Goal: Check status: Check status

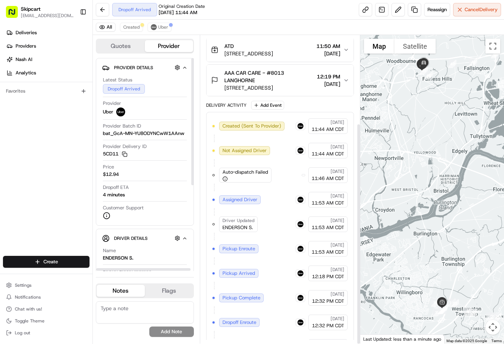
scroll to position [123, 0]
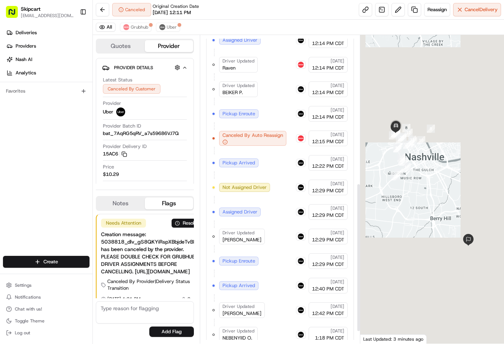
scroll to position [332, 0]
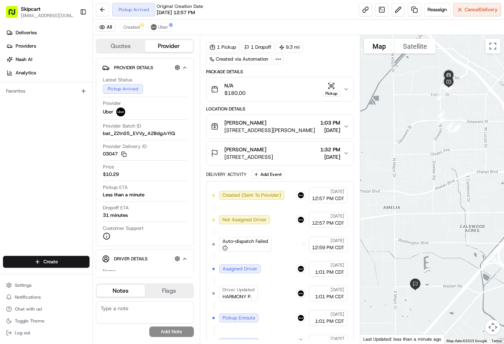
scroll to position [38, 0]
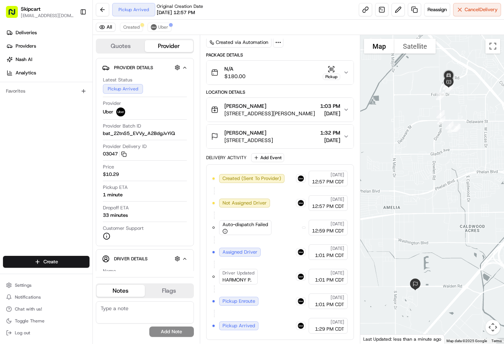
click at [136, 48] on button "Quotes" at bounding box center [121, 46] width 48 height 12
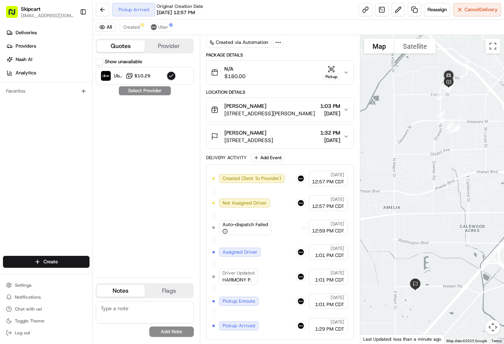
click at [153, 44] on button "Provider" at bounding box center [169, 46] width 48 height 12
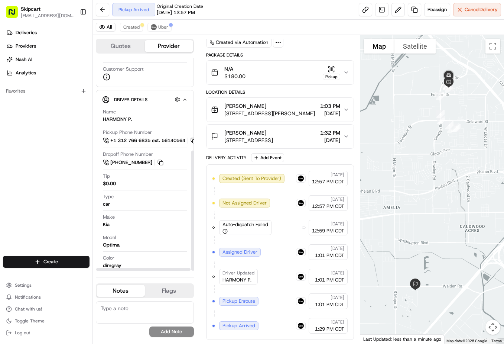
scroll to position [165, 0]
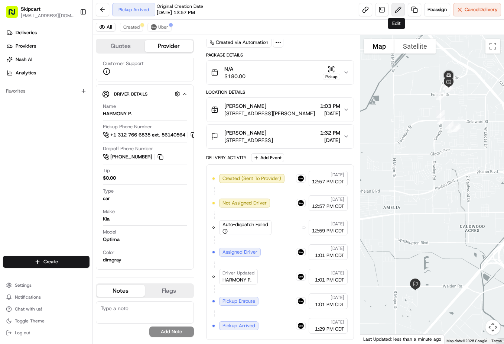
click at [395, 12] on button at bounding box center [398, 9] width 13 height 13
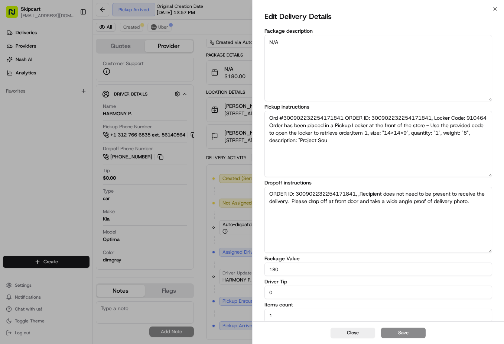
click at [353, 74] on textarea "N/A" at bounding box center [379, 68] width 228 height 66
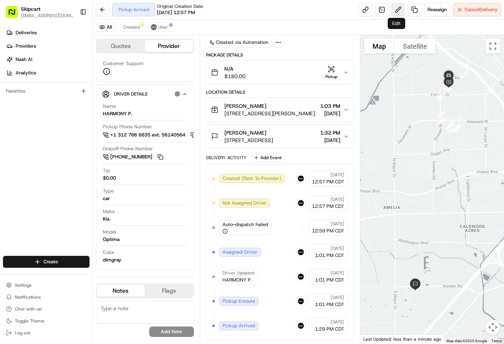
click at [398, 6] on button at bounding box center [398, 9] width 13 height 13
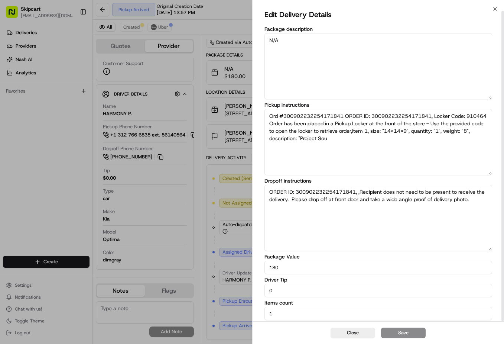
scroll to position [2, 0]
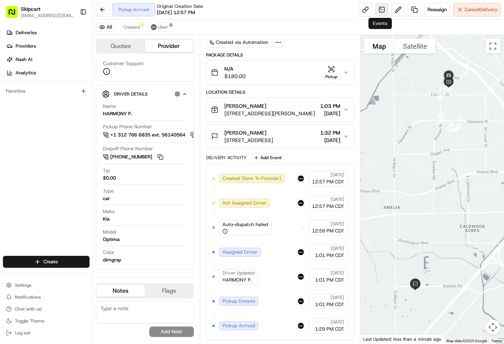
click at [382, 11] on link at bounding box center [381, 9] width 13 height 13
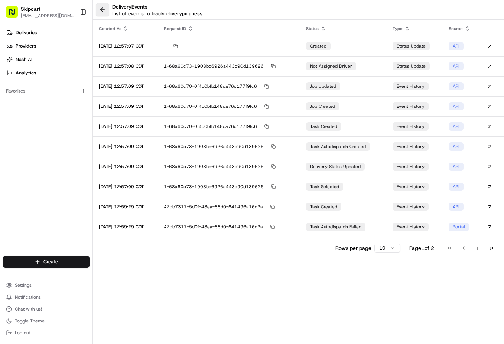
click at [103, 11] on button at bounding box center [102, 9] width 13 height 13
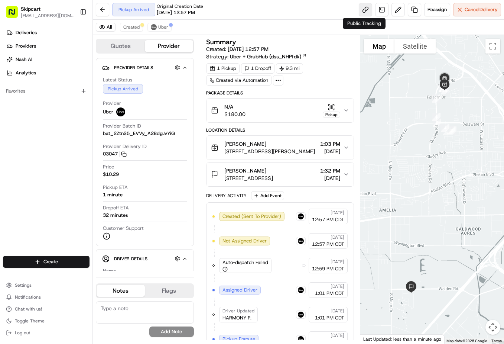
click at [366, 10] on link at bounding box center [365, 9] width 13 height 13
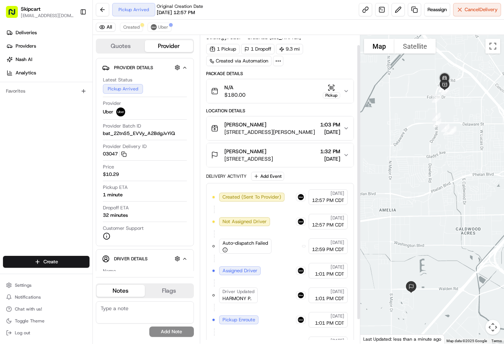
scroll to position [38, 0]
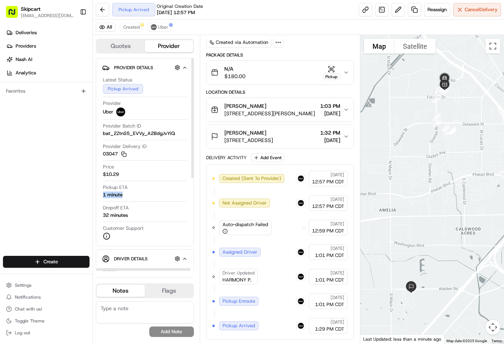
drag, startPoint x: 130, startPoint y: 193, endPoint x: 97, endPoint y: 202, distance: 34.3
click at [97, 202] on div "Provider Details Hidden ( 1 ) Latest Status Pickup Arrived Provider Uber Provid…" at bounding box center [145, 152] width 98 height 188
click at [177, 258] on button "button" at bounding box center [177, 258] width 9 height 9
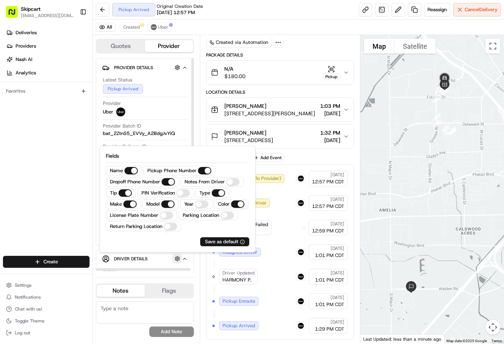
click at [175, 257] on button "button" at bounding box center [177, 258] width 9 height 9
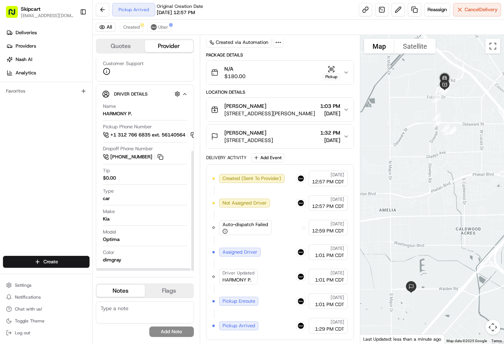
scroll to position [0, 0]
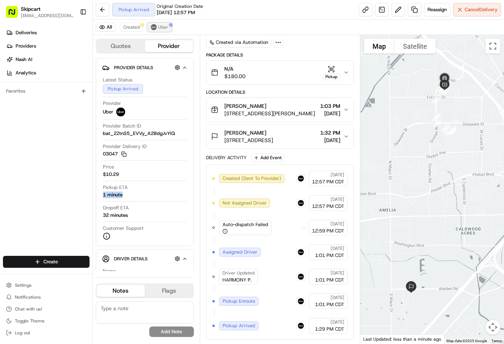
click at [159, 28] on span "Uber" at bounding box center [163, 27] width 10 height 6
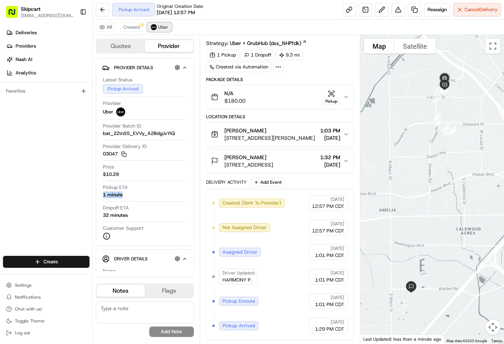
scroll to position [13, 0]
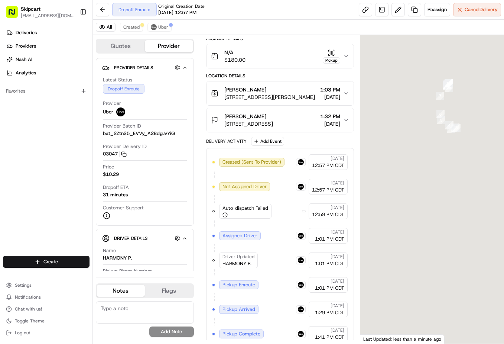
scroll to position [87, 0]
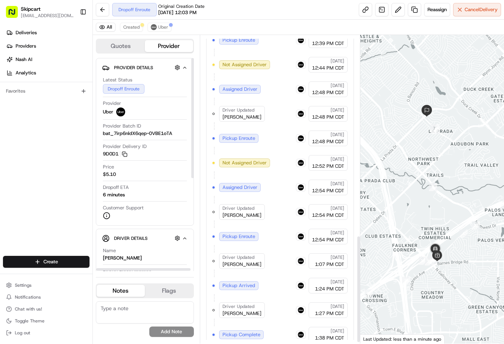
scroll to position [577, 0]
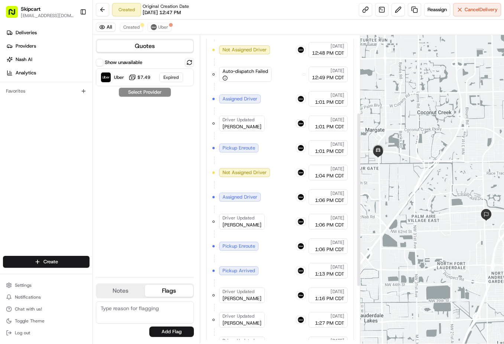
scroll to position [238, 0]
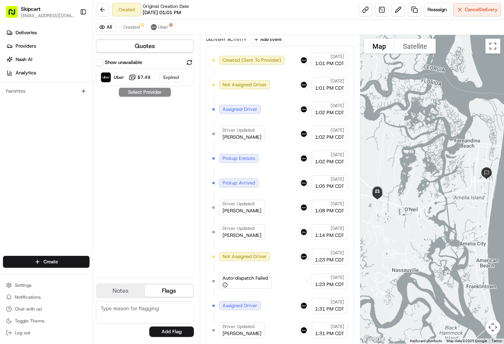
scroll to position [238, 0]
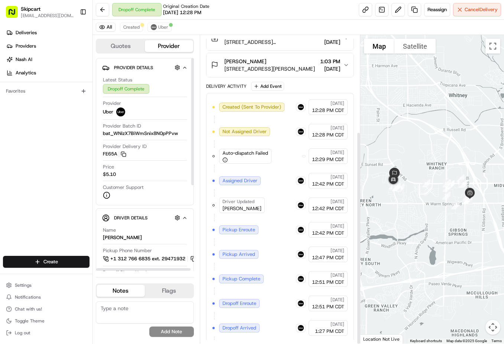
scroll to position [140, 0]
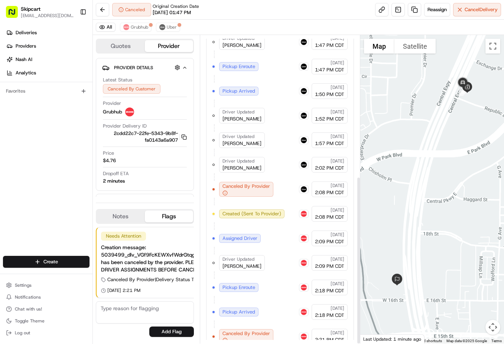
scroll to position [259, 0]
